Goal: Information Seeking & Learning: Compare options

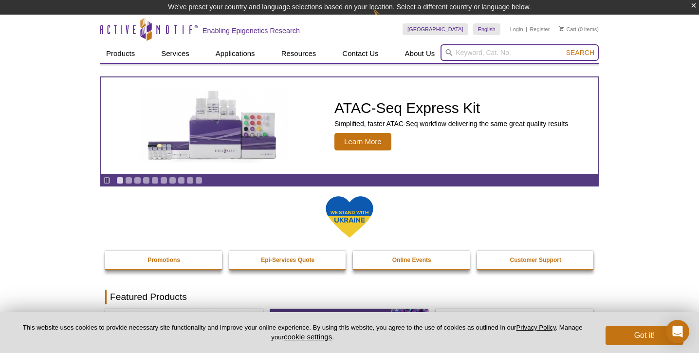
click at [470, 55] on input "search" at bounding box center [520, 52] width 158 height 17
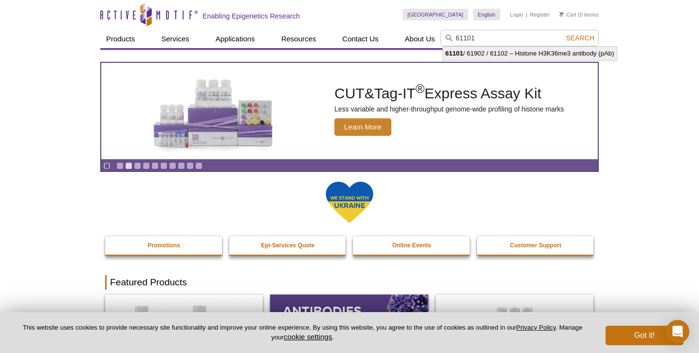
click at [507, 55] on li "61101 / 61902 / 61102 – Histone H3K36me3 antibody (pAb)" at bounding box center [530, 54] width 174 height 14
type input "61101 / 61902 / 61102 – Histone H3K36me3 antibody (pAb)"
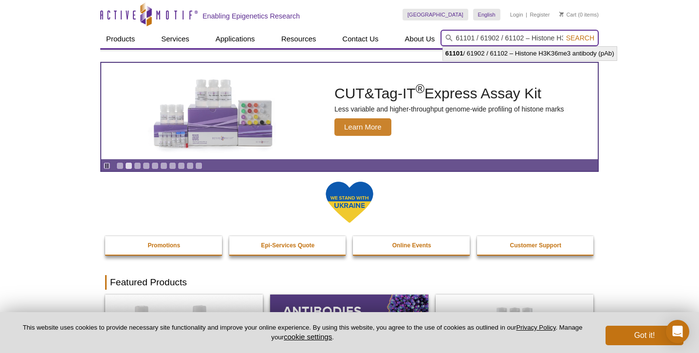
scroll to position [0, 74]
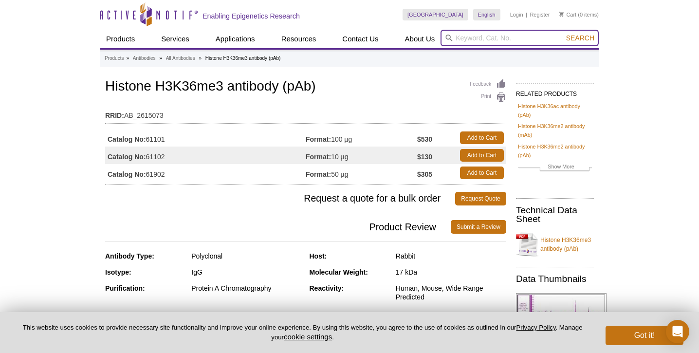
click at [515, 36] on input "search" at bounding box center [520, 38] width 158 height 17
click at [563, 34] on button "Search" at bounding box center [580, 38] width 34 height 9
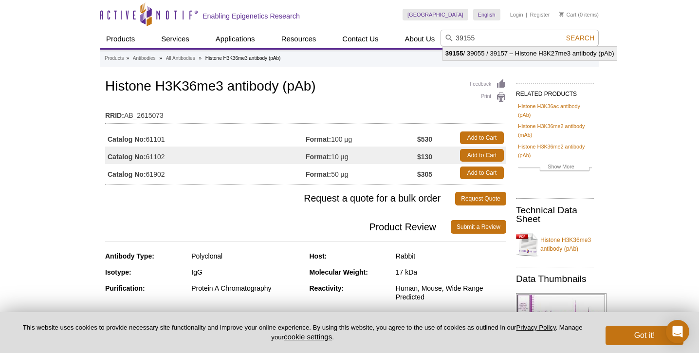
click at [571, 49] on li "39155 / 39055 / 39157 – Histone H3K27me3 antibody (pAb)" at bounding box center [530, 54] width 174 height 14
type input "39155 / 39055 / 39157 – Histone H3K27me3 antibody (pAb)"
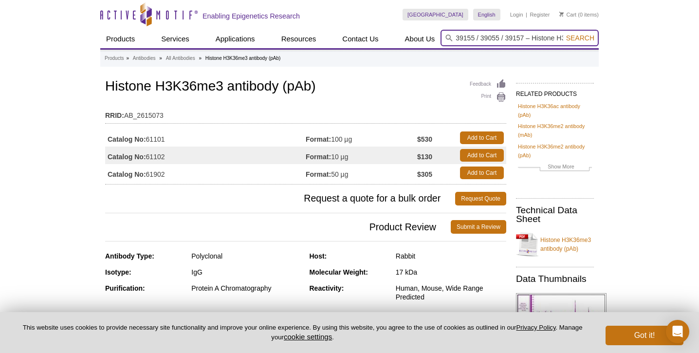
scroll to position [0, 75]
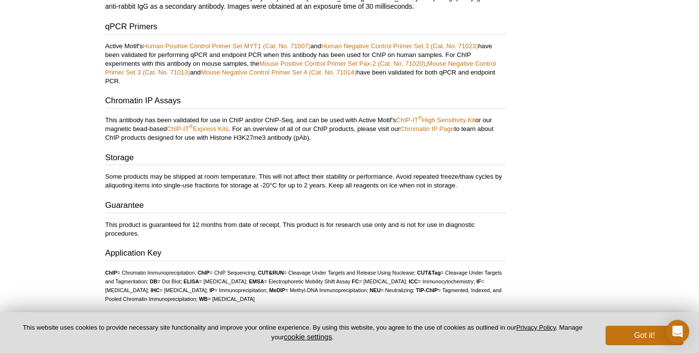
scroll to position [2180, 0]
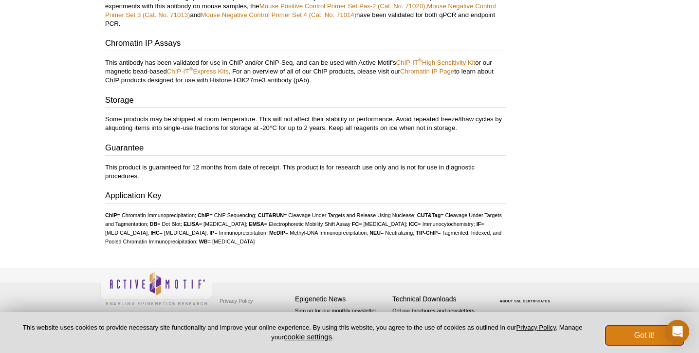
click at [646, 343] on button "Got it!" at bounding box center [645, 335] width 78 height 19
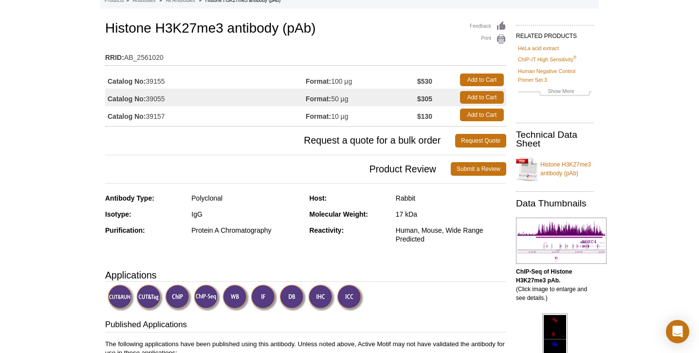
scroll to position [0, 0]
